Goal: Task Accomplishment & Management: Use online tool/utility

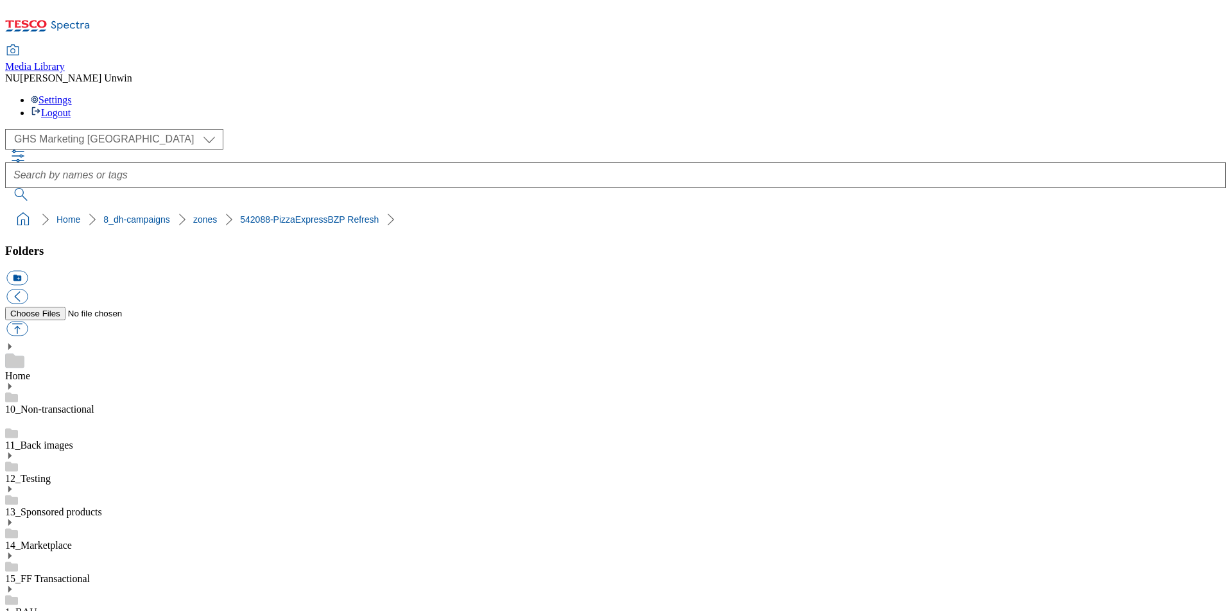
scroll to position [461, 0]
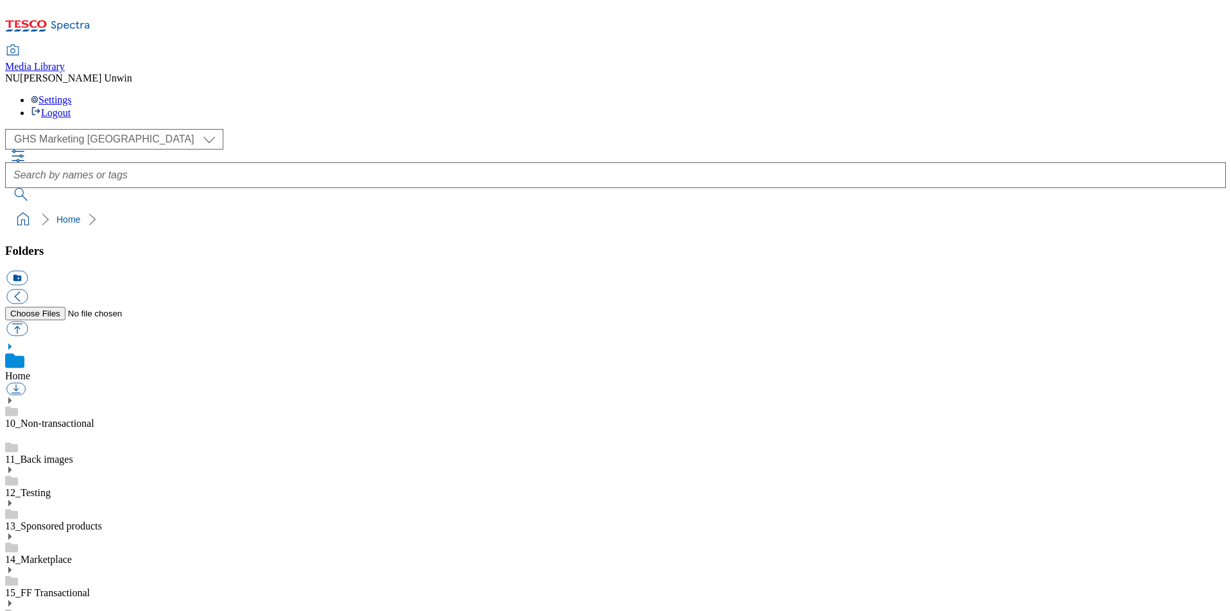
scroll to position [96, 0]
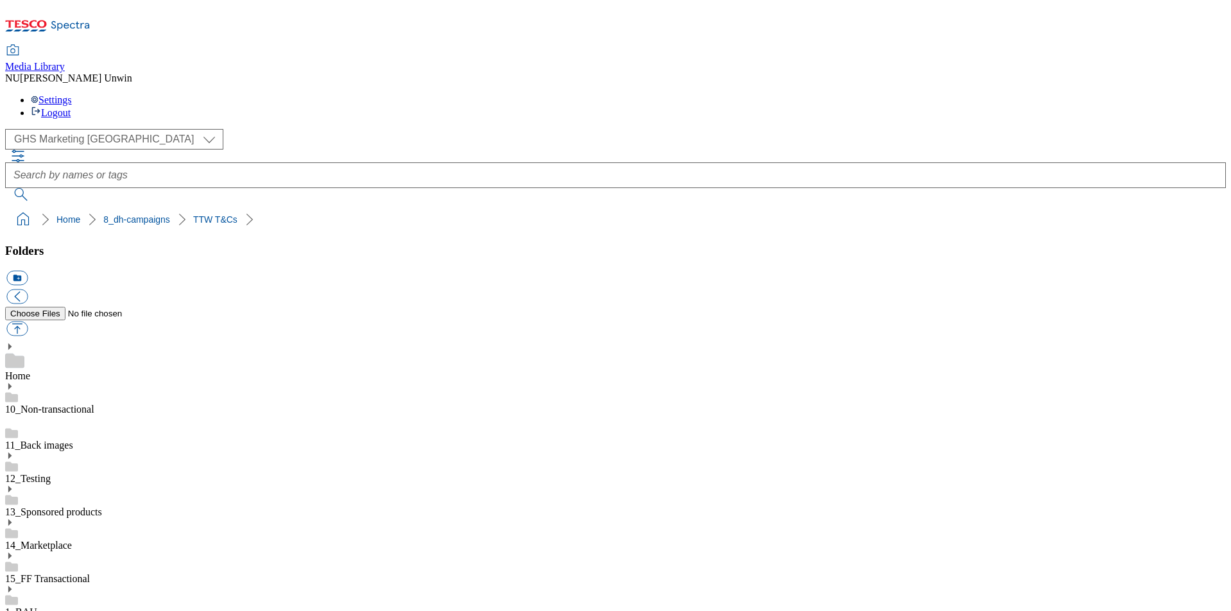
scroll to position [353, 0]
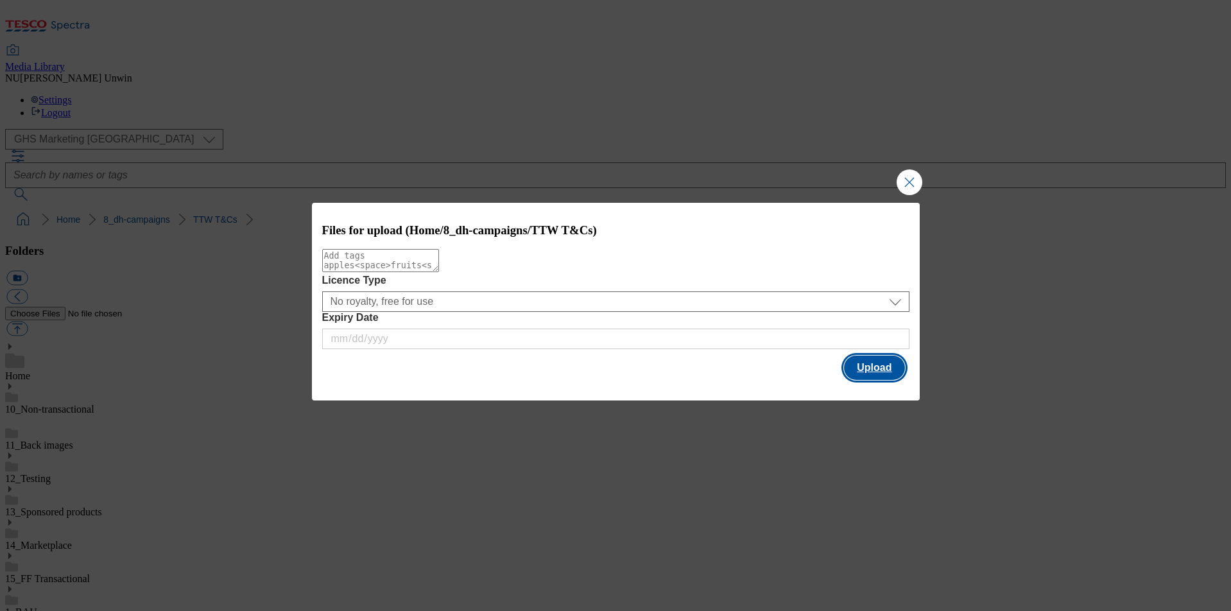
click at [862, 372] on button "Upload" at bounding box center [874, 367] width 60 height 24
